Goal: Information Seeking & Learning: Learn about a topic

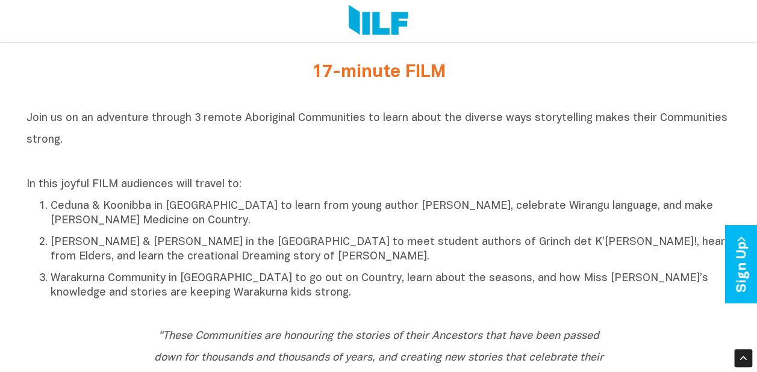
scroll to position [463, 0]
click at [117, 146] on h2 "Join us on an adventure through 3 remote Aboriginal Communities to learn about …" at bounding box center [378, 139] width 704 height 65
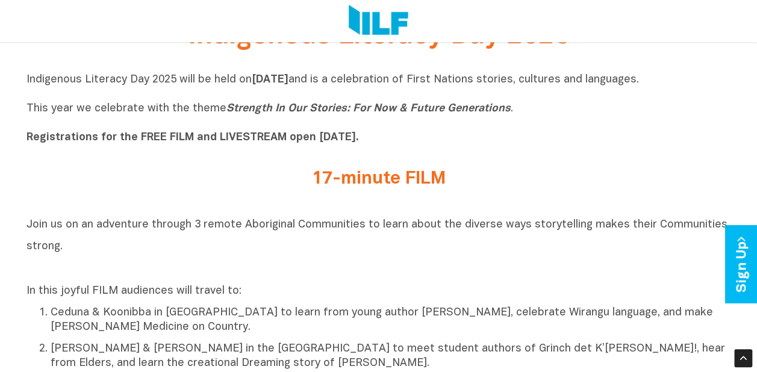
scroll to position [358, 0]
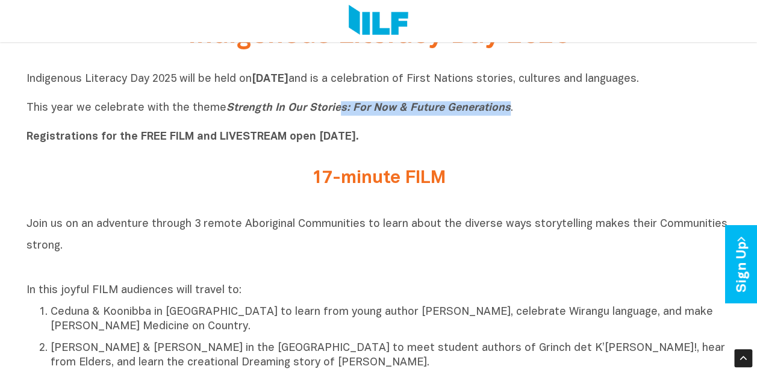
drag, startPoint x: 502, startPoint y: 111, endPoint x: 331, endPoint y: 106, distance: 171.1
click at [331, 106] on p "Indigenous Literacy Day 2025 will be held on Wednesday 3 September and is a cel…" at bounding box center [378, 108] width 704 height 72
click at [210, 153] on div "Indigenous Literacy Day 2025 will be held on Wednesday 3 September and is a cel…" at bounding box center [378, 111] width 704 height 96
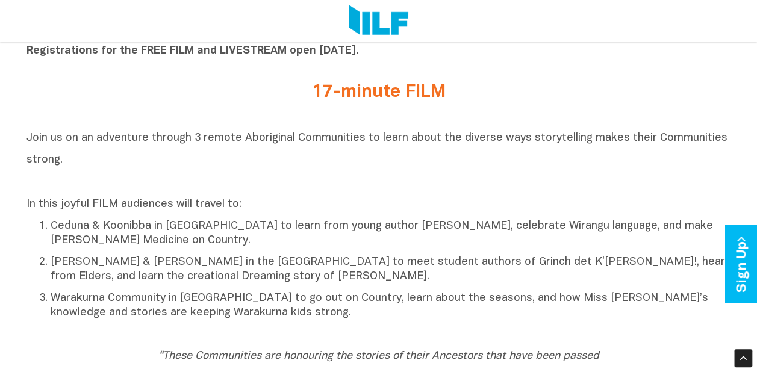
scroll to position [445, 0]
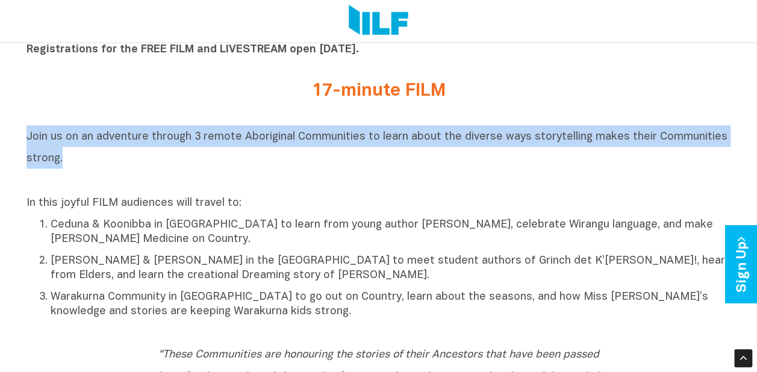
drag, startPoint x: 61, startPoint y: 164, endPoint x: 24, endPoint y: 146, distance: 41.5
drag, startPoint x: 24, startPoint y: 146, endPoint x: 33, endPoint y: 145, distance: 8.5
copy span "Join us on an adventure through 3 remote Aboriginal Communities to learn about …"
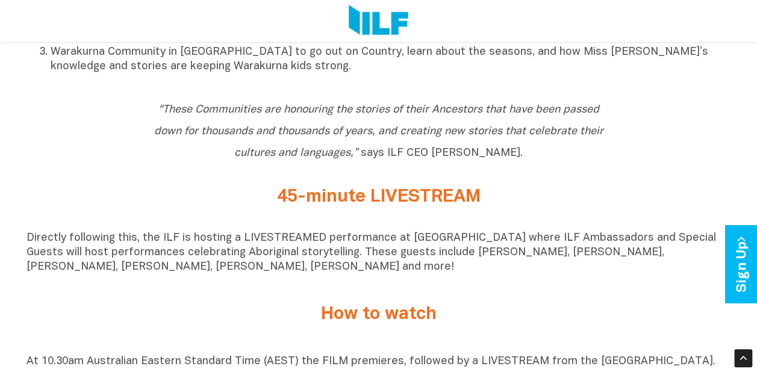
scroll to position [694, 0]
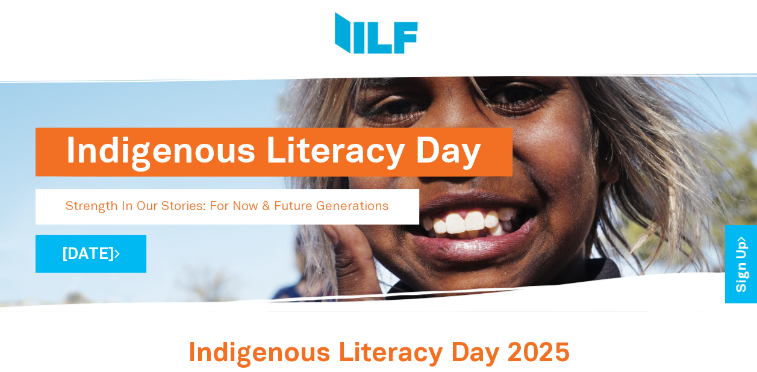
scroll to position [39, 0]
